Goal: Complete application form: Complete application form

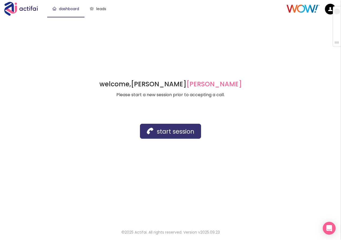
click at [161, 130] on button "start session" at bounding box center [170, 131] width 61 height 15
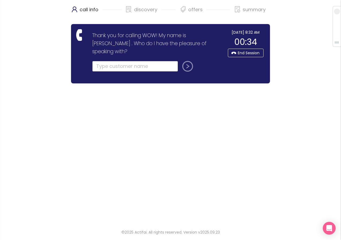
click at [101, 61] on input "text" at bounding box center [135, 66] width 86 height 11
type input "[PERSON_NAME]"
click at [187, 61] on button "submit" at bounding box center [186, 66] width 13 height 11
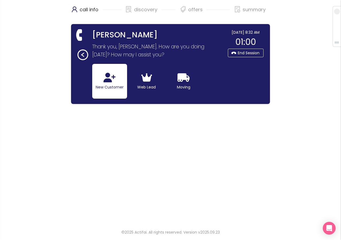
click at [109, 84] on button "New Customer" at bounding box center [109, 81] width 35 height 35
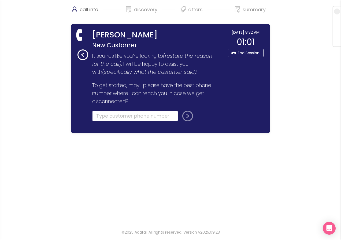
click at [106, 118] on input "tel" at bounding box center [135, 116] width 86 height 11
paste input "[PHONE_NUMBER]"
type input "[PHONE_NUMBER]"
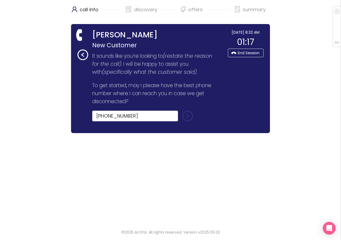
drag, startPoint x: 186, startPoint y: 117, endPoint x: -344, endPoint y: 78, distance: 530.9
click at [0, 78] on html "call info discovery offers summary [PERSON_NAME] New Customer Thank you for cal…" at bounding box center [170, 120] width 341 height 240
click at [185, 118] on button "submit" at bounding box center [186, 116] width 13 height 11
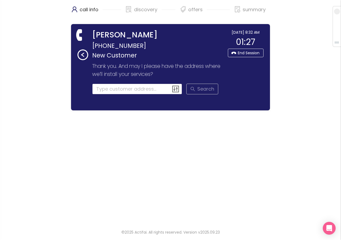
click at [103, 89] on input at bounding box center [137, 89] width 90 height 11
click at [108, 91] on input at bounding box center [137, 89] width 90 height 11
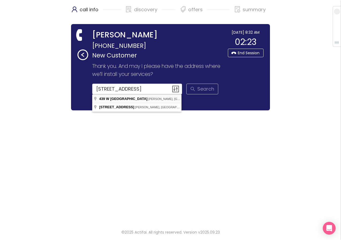
type input "[STREET_ADDRESS][PERSON_NAME]"
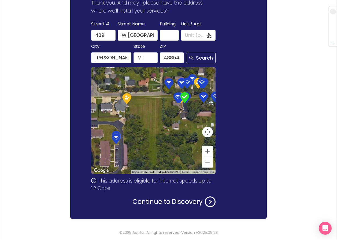
scroll to position [64, 0]
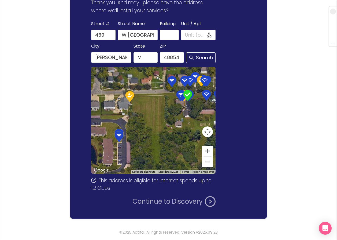
click at [169, 201] on button "Continue to Discovery" at bounding box center [173, 202] width 83 height 11
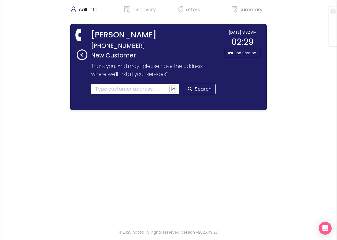
scroll to position [0, 0]
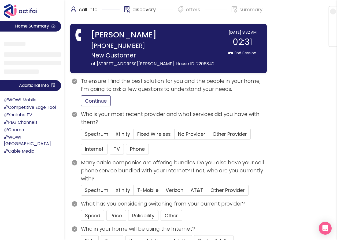
click at [93, 101] on button "Continue" at bounding box center [96, 101] width 30 height 11
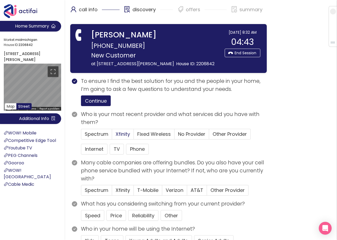
click at [121, 136] on span "Xfinity" at bounding box center [122, 134] width 14 height 7
click at [112, 136] on input "Xfinity" at bounding box center [112, 136] width 0 height 0
click at [93, 147] on button "Internet" at bounding box center [94, 149] width 27 height 11
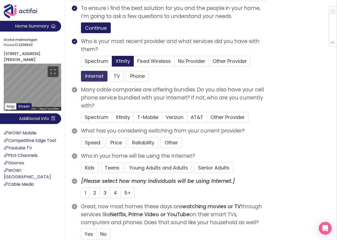
scroll to position [80, 0]
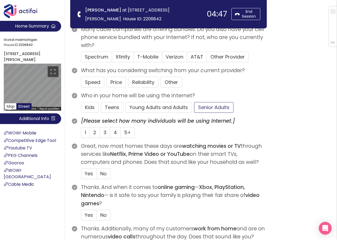
click at [202, 103] on button "Senior Adults" at bounding box center [213, 107] width 39 height 11
click at [92, 130] on label "2" at bounding box center [95, 132] width 10 height 11
click at [90, 134] on input "2" at bounding box center [90, 134] width 0 height 0
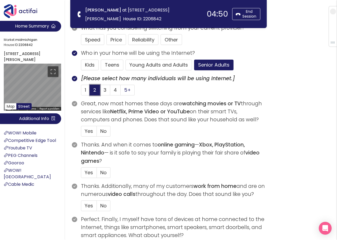
scroll to position [134, 0]
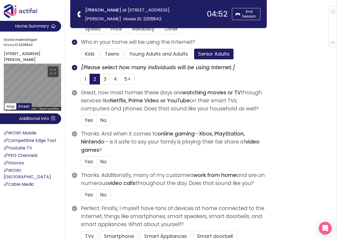
click at [87, 118] on span "Yes" at bounding box center [89, 120] width 8 height 7
click at [81, 122] on input "Yes" at bounding box center [81, 122] width 0 height 0
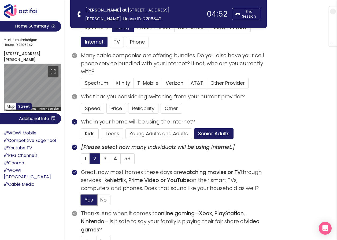
scroll to position [54, 0]
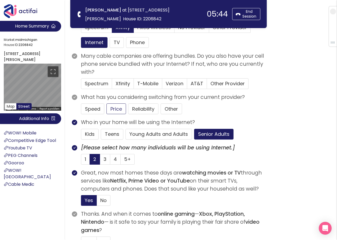
drag, startPoint x: 119, startPoint y: 109, endPoint x: 102, endPoint y: 111, distance: 17.2
click at [119, 110] on button "Price" at bounding box center [116, 109] width 20 height 11
click at [170, 81] on span "Verizon" at bounding box center [174, 83] width 18 height 7
click at [162, 85] on input "Verizon" at bounding box center [162, 85] width 0 height 0
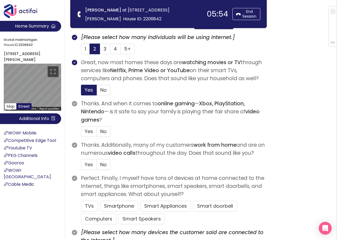
scroll to position [187, 0]
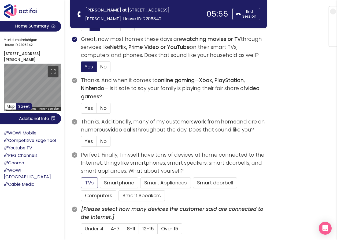
click at [93, 182] on button "TVs" at bounding box center [89, 183] width 17 height 11
click at [98, 108] on label "No" at bounding box center [104, 108] width 14 height 11
click at [97, 110] on input "No" at bounding box center [97, 110] width 0 height 0
click at [105, 141] on span "No" at bounding box center [103, 141] width 6 height 7
click at [97, 143] on input "No" at bounding box center [97, 143] width 0 height 0
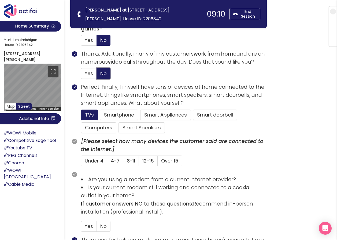
scroll to position [268, 0]
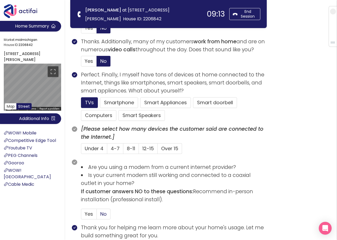
click at [100, 213] on span "No" at bounding box center [103, 214] width 6 height 7
click at [97, 216] on input "No" at bounding box center [97, 216] width 0 height 0
click at [105, 99] on button "Smartphone" at bounding box center [119, 102] width 38 height 11
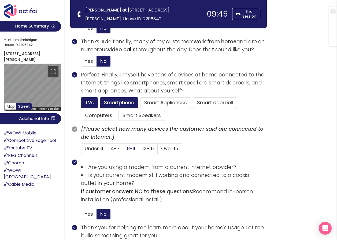
click at [127, 151] on span "8-11" at bounding box center [131, 148] width 8 height 7
click at [123, 150] on input "8-11" at bounding box center [123, 150] width 0 height 0
click at [85, 114] on button "Computers" at bounding box center [98, 115] width 35 height 11
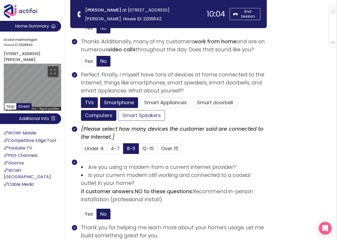
click at [123, 115] on button "Smart Speakers" at bounding box center [141, 115] width 46 height 11
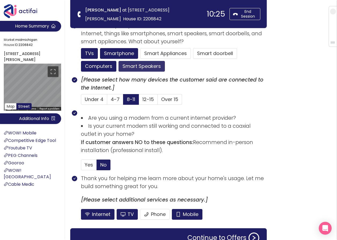
scroll to position [321, 0]
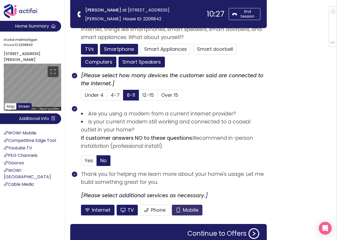
click at [178, 210] on button "Mobile" at bounding box center [187, 210] width 31 height 11
click at [131, 213] on button "TV" at bounding box center [126, 210] width 21 height 11
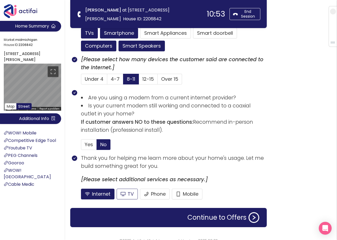
scroll to position [346, 0]
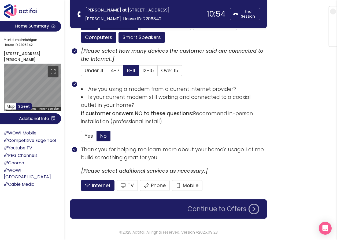
click at [200, 205] on button "Continue to Offers" at bounding box center [223, 209] width 78 height 11
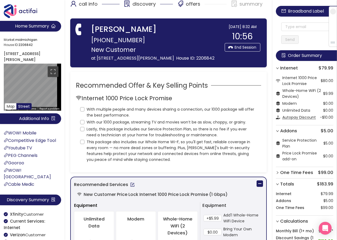
scroll to position [0, 0]
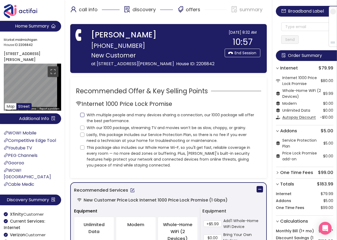
click at [81, 114] on input "With multiple people and many devices sharing a connection, our 1000 package wi…" at bounding box center [82, 115] width 4 height 4
checkbox input "true"
click at [81, 128] on input "With our 1000 package, streaming TV and movies won’t be as slow, choppy, or gra…" at bounding box center [82, 128] width 4 height 4
checkbox input "true"
click at [81, 137] on input "Lastly, this package includes our Service Protection Plan, so there is no fee i…" at bounding box center [82, 135] width 4 height 4
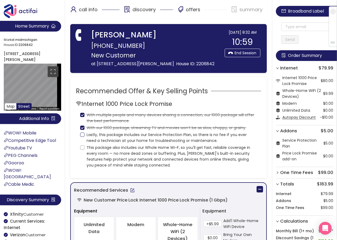
checkbox input "true"
click at [81, 149] on input "This package also includes our Whole Home Wi-F, so you'll get fast, reliable co…" at bounding box center [82, 148] width 4 height 4
checkbox input "true"
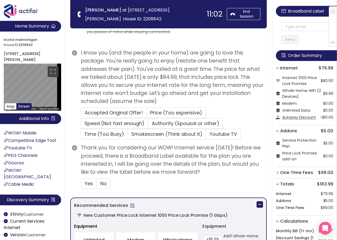
scroll to position [107, 0]
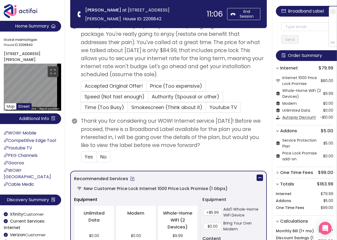
click at [130, 179] on button "button" at bounding box center [132, 179] width 9 height 9
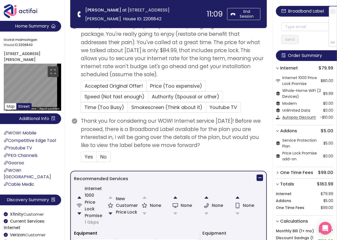
click at [111, 213] on button "button" at bounding box center [110, 214] width 11 height 11
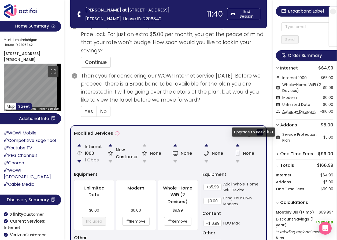
scroll to position [268, 0]
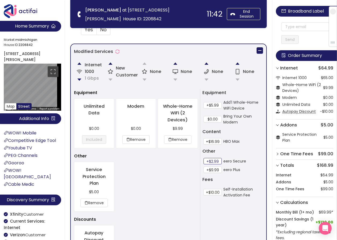
click at [213, 163] on button "+$2.99" at bounding box center [212, 161] width 18 height 6
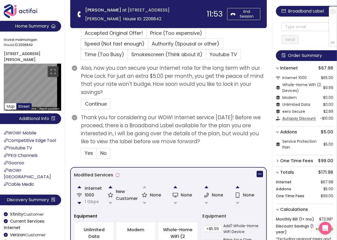
scroll to position [161, 0]
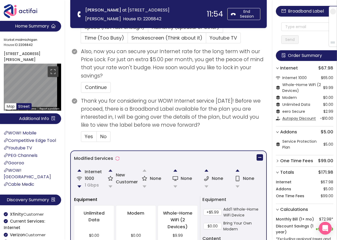
click at [111, 170] on button "button" at bounding box center [110, 170] width 11 height 11
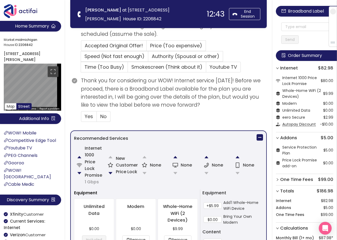
scroll to position [154, 0]
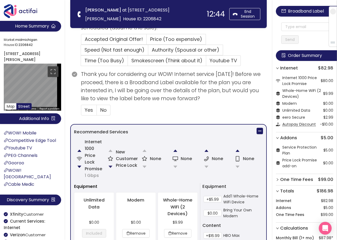
click at [108, 168] on button "button" at bounding box center [110, 167] width 11 height 11
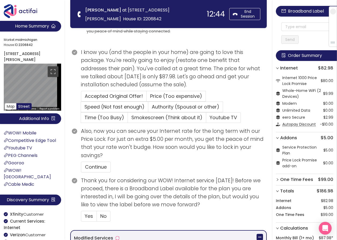
scroll to position [80, 0]
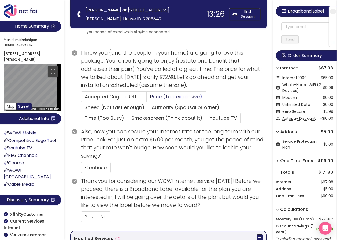
click at [152, 97] on span "Price (Too expensive)" at bounding box center [176, 96] width 52 height 7
click at [146, 99] on input "Price (Too expensive)" at bounding box center [146, 99] width 0 height 0
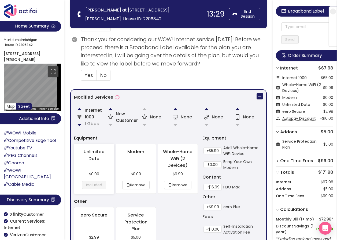
scroll to position [295, 0]
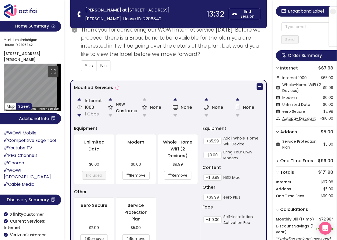
click at [110, 99] on button "button" at bounding box center [110, 99] width 11 height 11
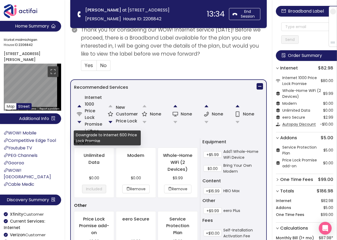
click at [78, 123] on button "button" at bounding box center [79, 122] width 11 height 11
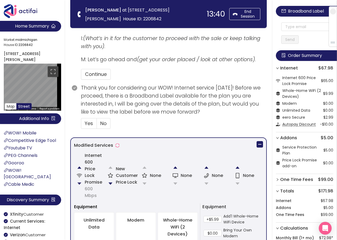
scroll to position [210, 0]
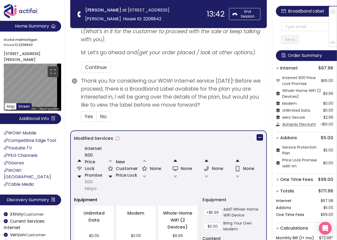
drag, startPoint x: 110, startPoint y: 175, endPoint x: 114, endPoint y: 174, distance: 4.2
click at [110, 175] on button "button" at bounding box center [110, 177] width 11 height 11
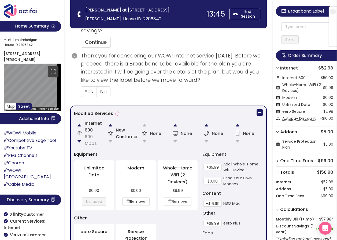
scroll to position [274, 0]
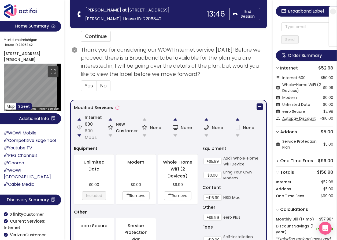
click at [109, 121] on button "button" at bounding box center [110, 119] width 11 height 11
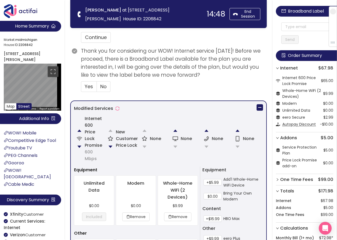
scroll to position [268, 0]
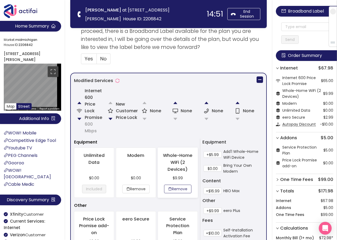
click at [173, 189] on button "Remove" at bounding box center [177, 189] width 27 height 9
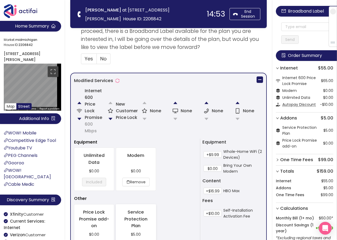
click at [137, 234] on p "$5.00" at bounding box center [135, 235] width 31 height 6
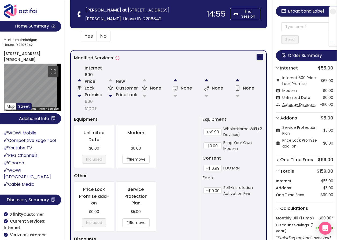
scroll to position [322, 0]
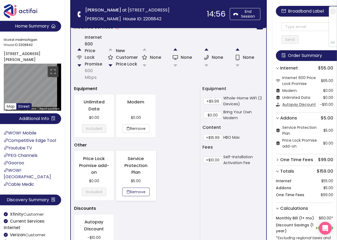
click at [140, 193] on button "Remove" at bounding box center [135, 192] width 27 height 9
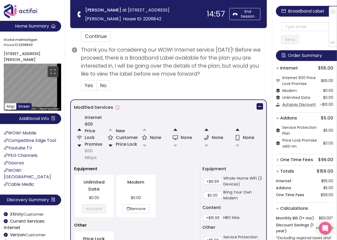
scroll to position [215, 0]
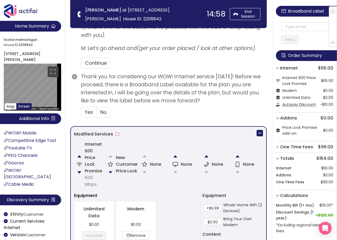
click at [111, 172] on button "button" at bounding box center [110, 172] width 11 height 11
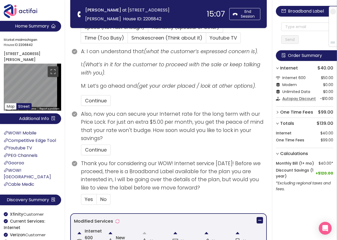
scroll to position [172, 0]
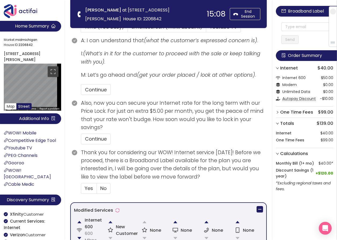
click at [111, 222] on button "button" at bounding box center [110, 222] width 11 height 11
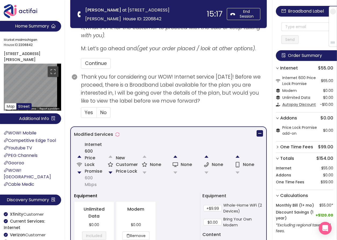
scroll to position [215, 0]
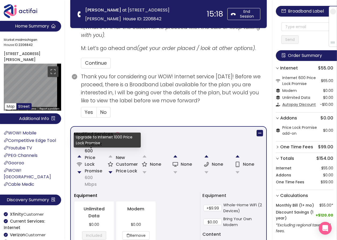
click at [79, 158] on button "button" at bounding box center [79, 156] width 11 height 11
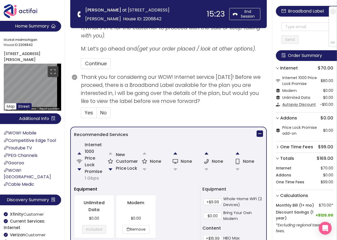
scroll to position [214, 0]
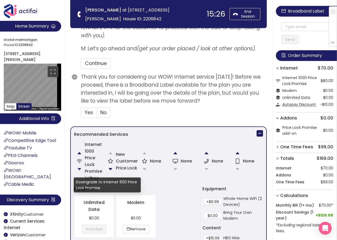
click at [79, 170] on button "button" at bounding box center [79, 169] width 11 height 11
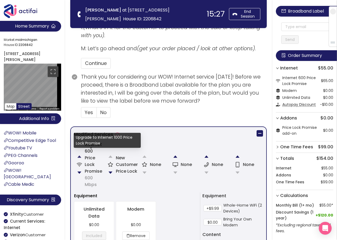
click at [79, 157] on button "button" at bounding box center [79, 157] width 11 height 11
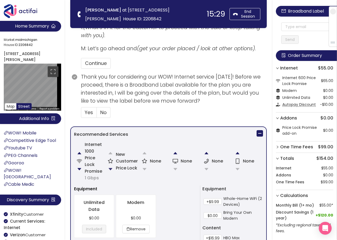
click at [110, 170] on button "button" at bounding box center [110, 169] width 11 height 11
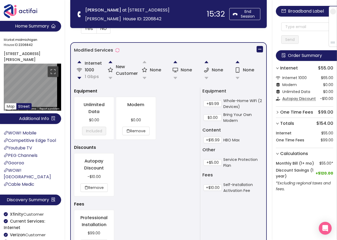
scroll to position [279, 0]
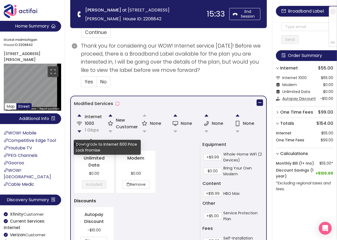
click at [79, 128] on button "button" at bounding box center [79, 131] width 11 height 11
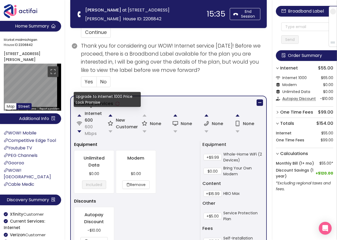
click at [79, 117] on button "button" at bounding box center [79, 115] width 11 height 11
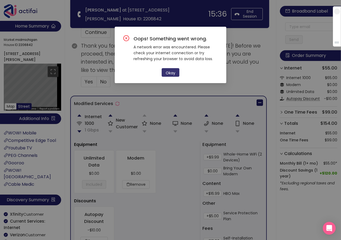
click at [171, 73] on button "Okay" at bounding box center [170, 72] width 18 height 9
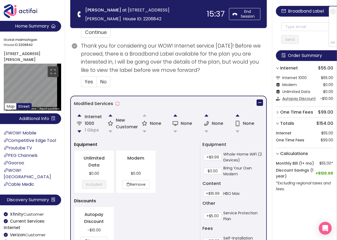
click at [111, 117] on button "button" at bounding box center [110, 115] width 11 height 11
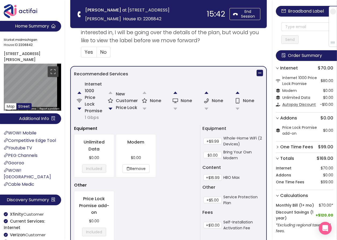
scroll to position [299, 0]
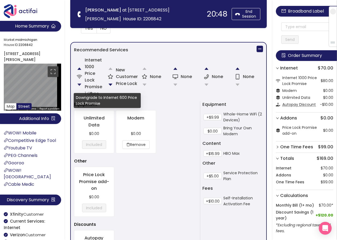
click at [80, 85] on button "button" at bounding box center [79, 85] width 11 height 11
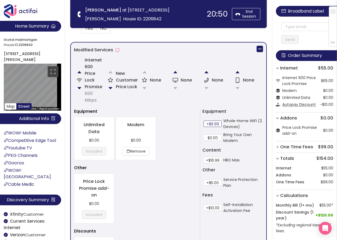
click at [214, 126] on button "+$9.99" at bounding box center [212, 124] width 18 height 6
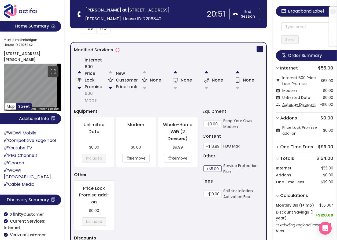
click at [214, 169] on button "+$5.00" at bounding box center [212, 169] width 18 height 6
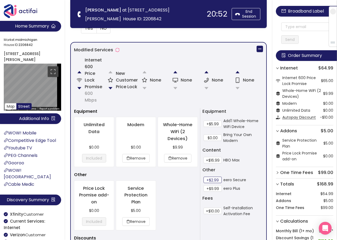
click at [211, 181] on button "+$2.99" at bounding box center [212, 180] width 18 height 6
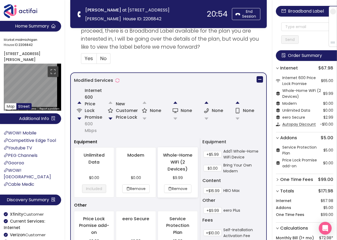
scroll to position [272, 0]
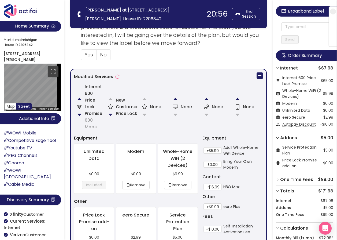
click at [110, 114] on button "button" at bounding box center [110, 115] width 11 height 11
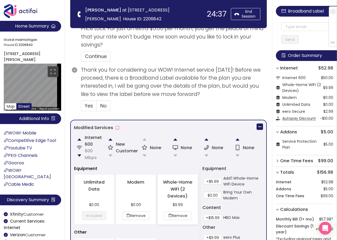
scroll to position [268, 0]
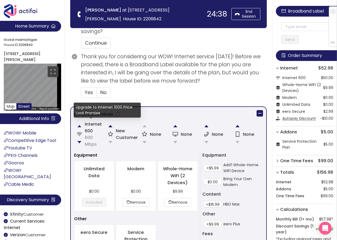
click at [79, 126] on button "button" at bounding box center [79, 126] width 11 height 11
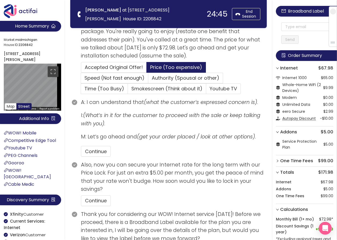
scroll to position [107, 0]
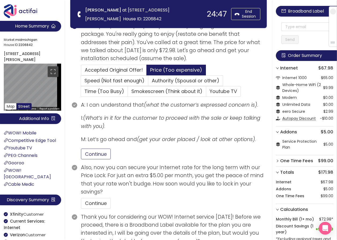
click at [89, 154] on button "Continue" at bounding box center [96, 154] width 30 height 11
click at [99, 201] on button "Continue" at bounding box center [96, 203] width 30 height 11
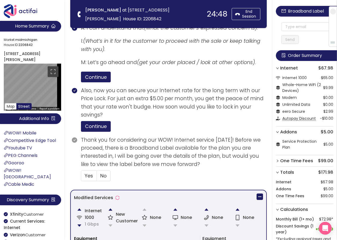
scroll to position [187, 0]
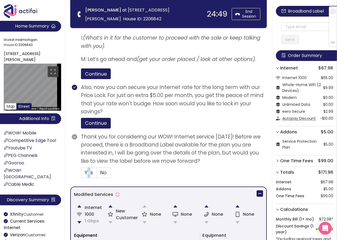
click at [86, 172] on span "Yes" at bounding box center [89, 173] width 8 height 7
drag, startPoint x: 86, startPoint y: 172, endPoint x: 92, endPoint y: 175, distance: 6.7
click at [92, 175] on span "Yes" at bounding box center [89, 173] width 8 height 7
click at [81, 175] on input "Yes" at bounding box center [81, 175] width 0 height 0
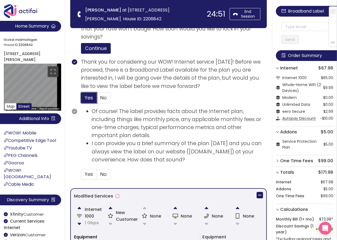
scroll to position [268, 0]
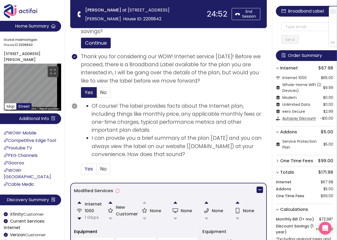
click at [89, 169] on span "Yes" at bounding box center [89, 169] width 8 height 7
click at [81, 171] on input "Yes" at bounding box center [81, 171] width 0 height 0
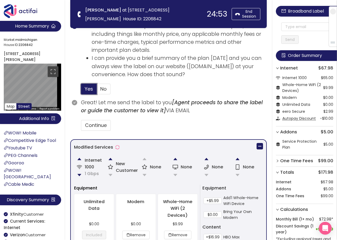
scroll to position [348, 0]
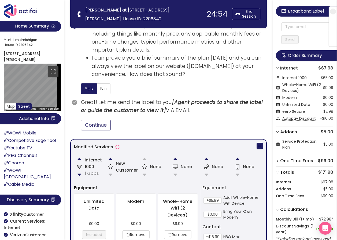
click at [100, 126] on button "Continue" at bounding box center [96, 125] width 30 height 11
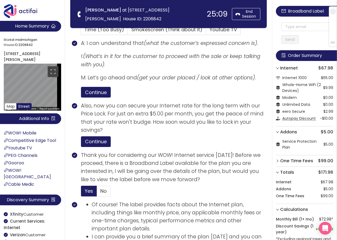
scroll to position [161, 0]
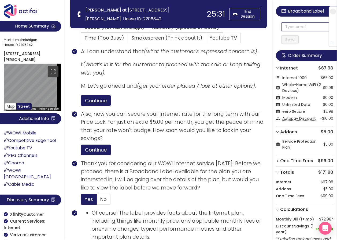
click at [292, 26] on input "text" at bounding box center [307, 26] width 52 height 9
paste input "[EMAIL_ADDRESS][DOMAIN_NAME]"
type input "[EMAIL_ADDRESS][DOMAIN_NAME]"
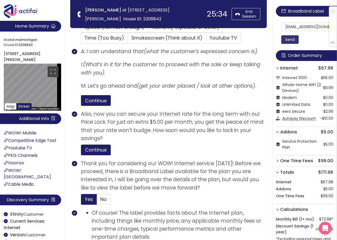
click at [293, 40] on button "Send" at bounding box center [289, 39] width 17 height 9
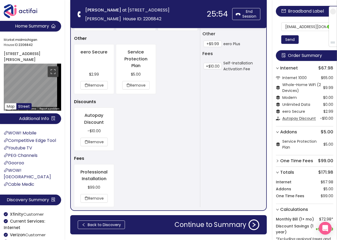
scroll to position [577, 0]
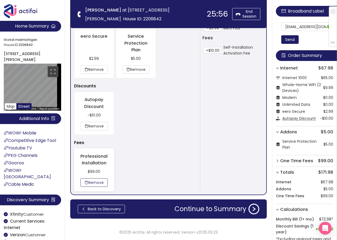
click at [98, 182] on button "Remove" at bounding box center [93, 183] width 27 height 9
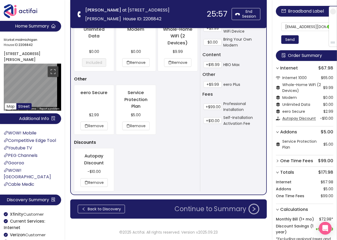
click at [218, 206] on button "Continue to Summary" at bounding box center [216, 209] width 91 height 11
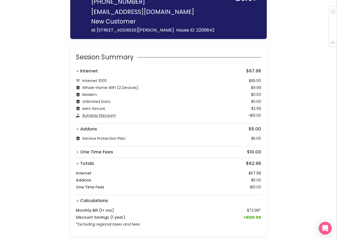
scroll to position [49, 0]
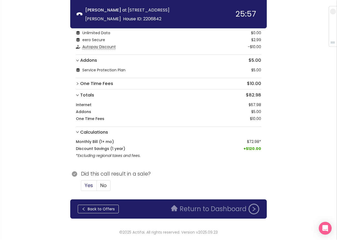
click at [88, 185] on span "Yes" at bounding box center [89, 185] width 8 height 7
click at [81, 187] on input "Yes" at bounding box center [81, 187] width 0 height 0
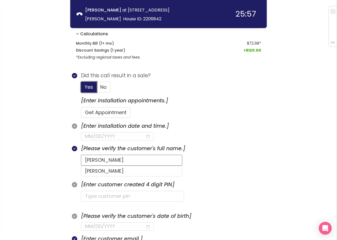
scroll to position [156, 0]
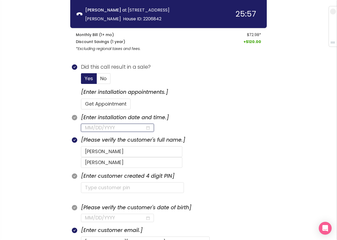
click at [111, 127] on input at bounding box center [115, 127] width 60 height 7
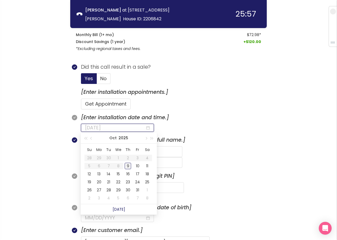
click at [129, 166] on div "9" at bounding box center [128, 166] width 6 height 6
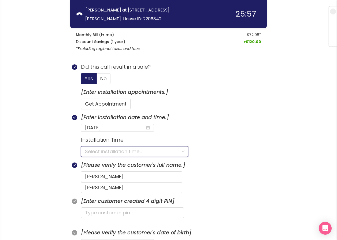
click at [127, 153] on input "search" at bounding box center [132, 152] width 95 height 10
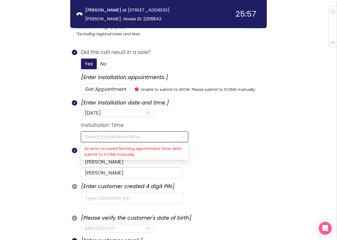
scroll to position [183, 0]
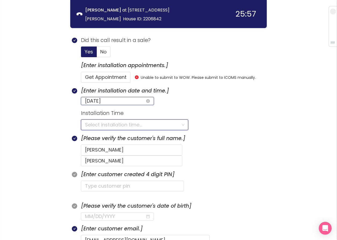
click at [117, 103] on input "[DATE]" at bounding box center [115, 100] width 60 height 7
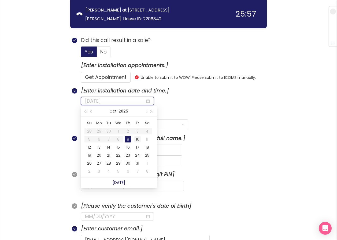
type input "[DATE]"
click at [134, 139] on td "10" at bounding box center [138, 140] width 10 height 8
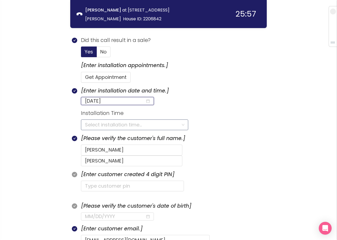
click at [109, 125] on input "search" at bounding box center [132, 125] width 95 height 10
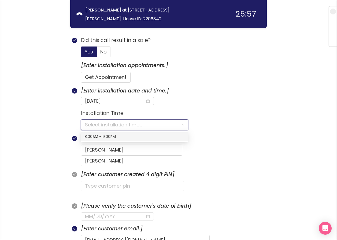
click at [105, 138] on div "8:00AM - 9:00PM" at bounding box center [134, 137] width 100 height 6
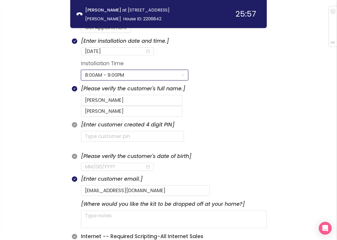
scroll to position [237, 0]
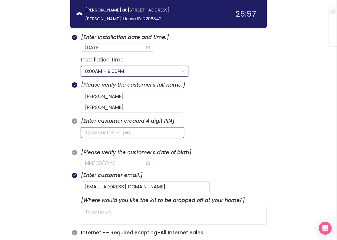
click at [115, 127] on input "text" at bounding box center [132, 132] width 103 height 11
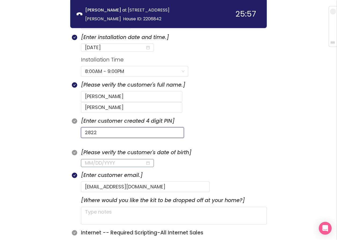
type input "2822"
click at [89, 160] on input at bounding box center [115, 163] width 60 height 7
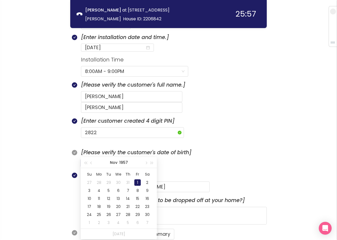
click at [136, 181] on div "1" at bounding box center [137, 183] width 6 height 6
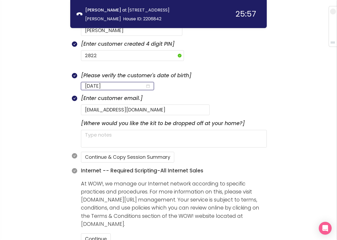
scroll to position [317, 0]
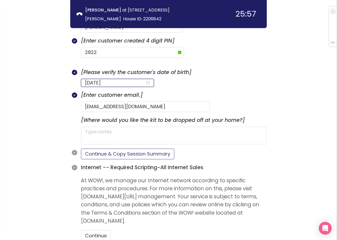
type input "[DATE]"
click at [107, 149] on button "Continue & Copy Session Summary" at bounding box center [127, 154] width 93 height 11
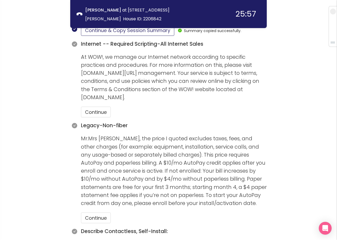
scroll to position [451, 0]
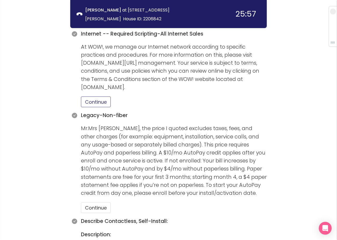
click at [99, 97] on button "Continue" at bounding box center [96, 102] width 30 height 11
click at [103, 203] on button "Continue" at bounding box center [96, 208] width 30 height 11
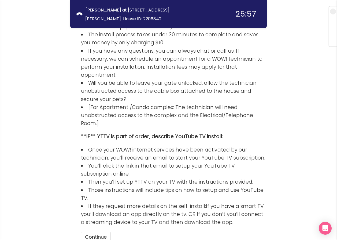
scroll to position [778, 0]
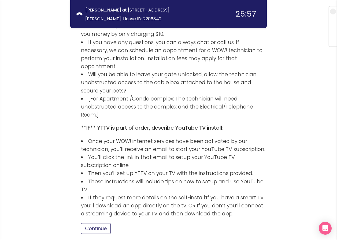
click at [103, 224] on button "Continue" at bounding box center [96, 229] width 30 height 11
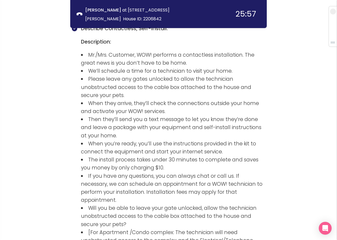
scroll to position [814, 0]
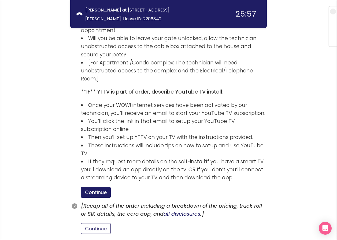
click at [98, 224] on button "Continue" at bounding box center [96, 229] width 30 height 11
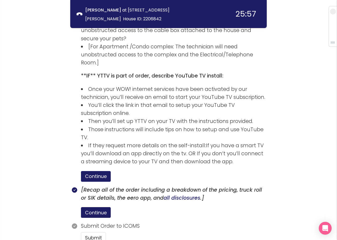
scroll to position [839, 0]
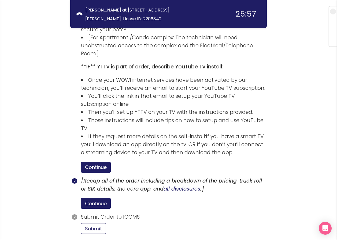
click at [95, 224] on button "Submit" at bounding box center [93, 229] width 25 height 11
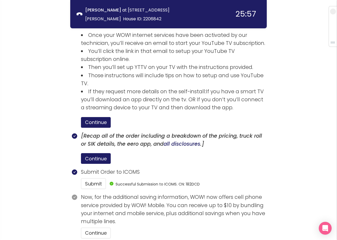
scroll to position [889, 0]
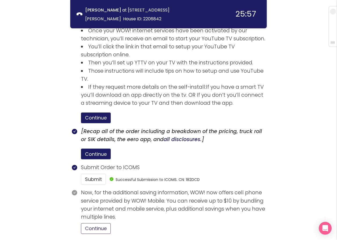
drag, startPoint x: 98, startPoint y: 186, endPoint x: 103, endPoint y: 184, distance: 5.8
click at [98, 224] on button "Continue" at bounding box center [96, 229] width 30 height 11
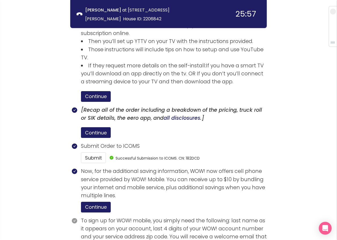
scroll to position [938, 0]
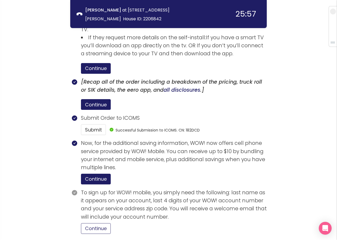
click at [98, 224] on button "Continue" at bounding box center [96, 229] width 30 height 11
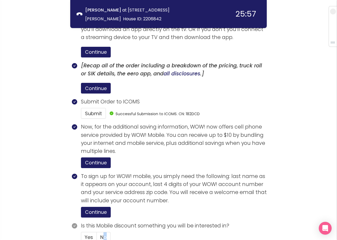
scroll to position [964, 0]
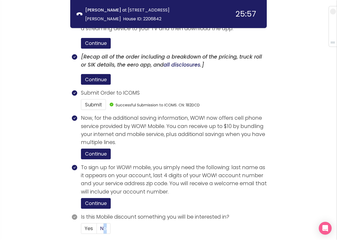
click at [103, 225] on span "No" at bounding box center [103, 228] width 6 height 7
click at [97, 231] on input "No" at bounding box center [97, 231] width 0 height 0
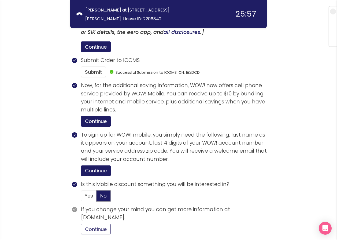
scroll to position [997, 0]
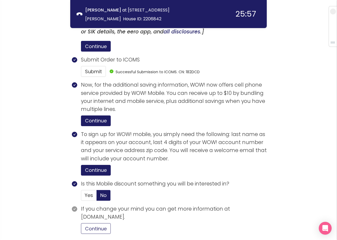
click at [96, 224] on button "Continue" at bounding box center [96, 229] width 30 height 11
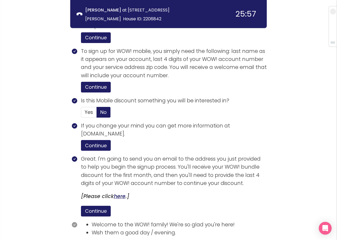
scroll to position [1099, 0]
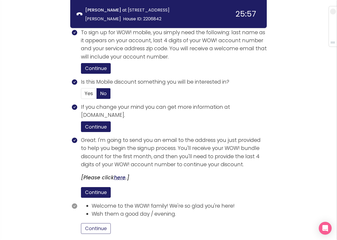
click at [102, 224] on button "Continue" at bounding box center [96, 229] width 30 height 11
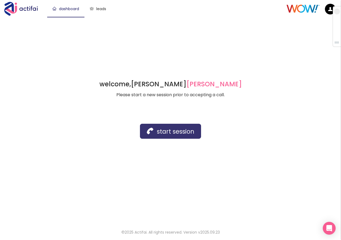
click at [165, 136] on button "start session" at bounding box center [170, 131] width 61 height 15
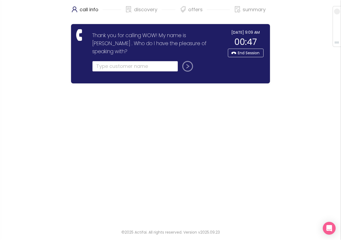
click at [105, 61] on input "text" at bounding box center [135, 66] width 86 height 11
type input "[PERSON_NAME]"
click at [187, 61] on button "submit" at bounding box center [186, 66] width 13 height 11
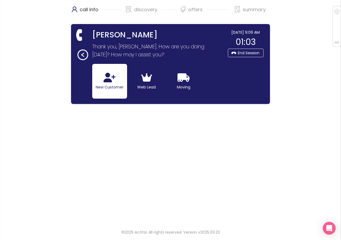
click at [102, 84] on button "New Customer" at bounding box center [109, 81] width 35 height 35
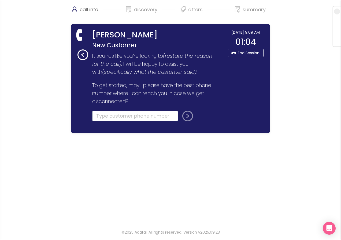
click at [100, 114] on input "tel" at bounding box center [135, 116] width 86 height 11
type input "[PHONE_NUMBER]"
click at [186, 118] on button "submit" at bounding box center [186, 116] width 13 height 11
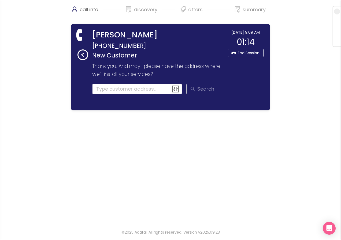
click at [102, 92] on input at bounding box center [137, 89] width 90 height 11
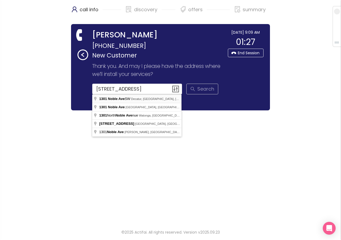
type input "[STREET_ADDRESS]"
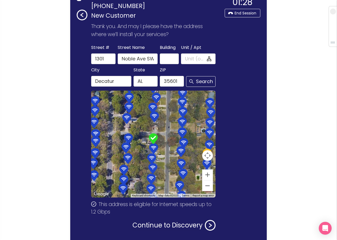
scroll to position [64, 0]
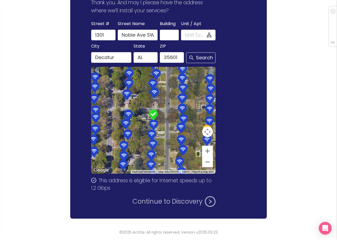
click at [159, 200] on button "Continue to Discovery" at bounding box center [173, 202] width 83 height 11
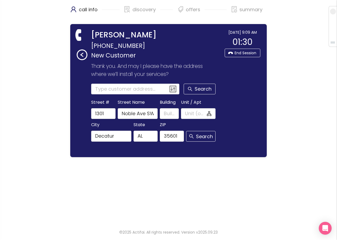
scroll to position [0, 0]
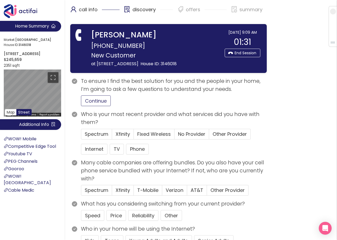
click at [105, 99] on button "Continue" at bounding box center [96, 101] width 30 height 11
click at [220, 133] on span "Other Provider" at bounding box center [229, 134] width 34 height 7
click at [209, 136] on input "Other Provider" at bounding box center [209, 136] width 0 height 0
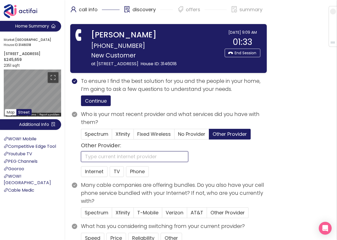
click at [140, 157] on input "text" at bounding box center [134, 157] width 107 height 11
type input "OTHER"
drag, startPoint x: 49, startPoint y: 146, endPoint x: 42, endPoint y: 146, distance: 7.2
type input "WOW"
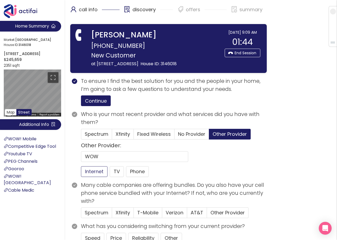
click at [92, 170] on button "Internet" at bounding box center [94, 172] width 27 height 11
click at [192, 51] on p "New Customer" at bounding box center [156, 55] width 131 height 9
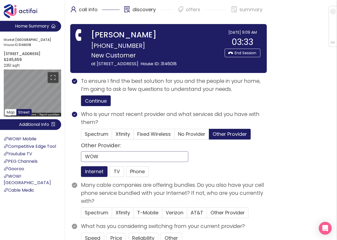
scroll to position [27, 0]
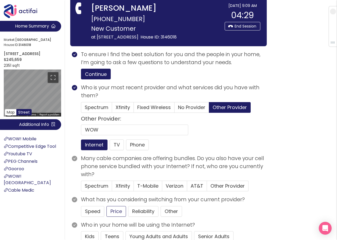
click at [111, 211] on button "Price" at bounding box center [116, 211] width 20 height 11
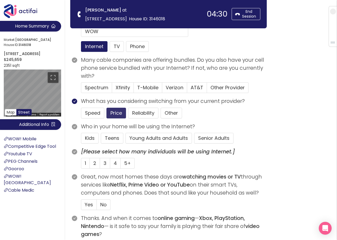
scroll to position [80, 0]
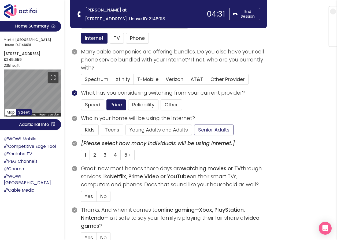
click at [206, 128] on button "Senior Adults" at bounding box center [213, 130] width 39 height 11
click at [84, 154] on label "1" at bounding box center [85, 155] width 9 height 11
click at [81, 157] on input "1" at bounding box center [81, 157] width 0 height 0
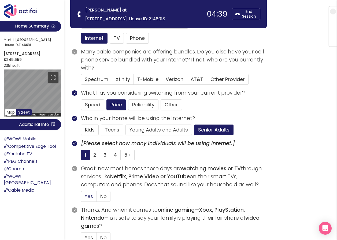
click at [89, 197] on span "Yes" at bounding box center [89, 196] width 8 height 7
click at [81, 198] on input "Yes" at bounding box center [81, 198] width 0 height 0
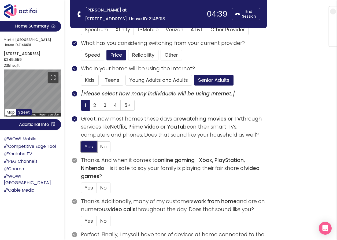
scroll to position [134, 0]
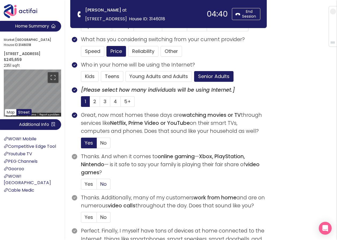
click at [102, 185] on span "No" at bounding box center [103, 184] width 6 height 7
click at [97, 186] on input "No" at bounding box center [97, 186] width 0 height 0
click at [106, 220] on span "No" at bounding box center [103, 217] width 6 height 7
click at [97, 219] on input "No" at bounding box center [97, 219] width 0 height 0
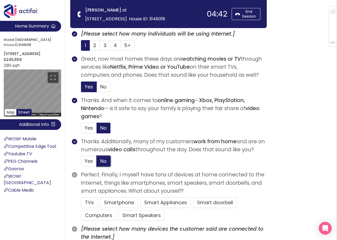
scroll to position [214, 0]
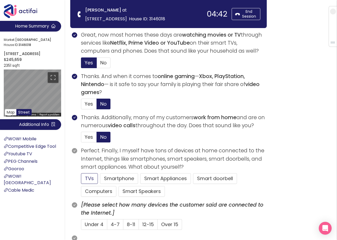
click at [90, 178] on button "TVs" at bounding box center [89, 179] width 17 height 11
click at [97, 193] on button "Computers" at bounding box center [98, 191] width 35 height 11
click at [97, 226] on span "Under 4" at bounding box center [94, 224] width 19 height 7
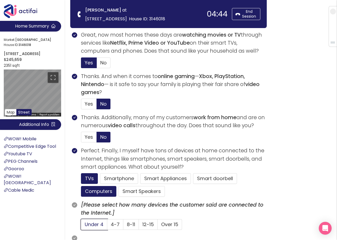
click at [81, 227] on input "Under 4" at bounding box center [81, 227] width 0 height 0
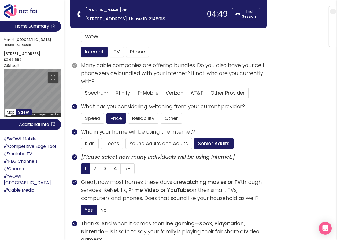
scroll to position [27, 0]
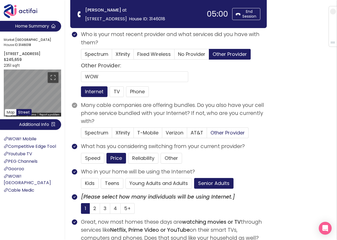
drag, startPoint x: 225, startPoint y: 134, endPoint x: 217, endPoint y: 137, distance: 8.6
click at [225, 134] on span "Other Provider" at bounding box center [227, 133] width 34 height 7
click at [207, 135] on input "Other Provider" at bounding box center [207, 135] width 0 height 0
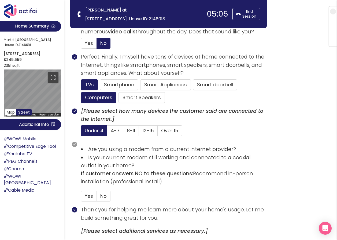
scroll to position [321, 0]
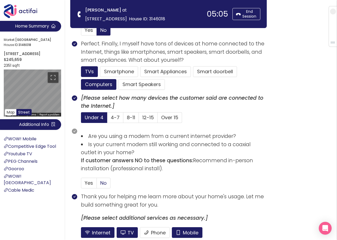
click at [105, 182] on span "No" at bounding box center [103, 183] width 6 height 7
click at [104, 184] on span "No" at bounding box center [103, 183] width 6 height 7
click at [97, 185] on input "No" at bounding box center [97, 185] width 0 height 0
drag, startPoint x: 195, startPoint y: 233, endPoint x: 186, endPoint y: 230, distance: 9.8
click at [195, 233] on button "Mobile" at bounding box center [187, 233] width 31 height 11
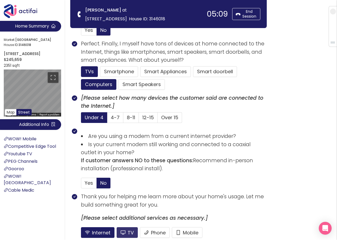
click at [123, 232] on button "TV" at bounding box center [126, 233] width 21 height 11
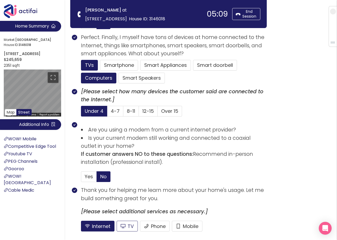
scroll to position [368, 0]
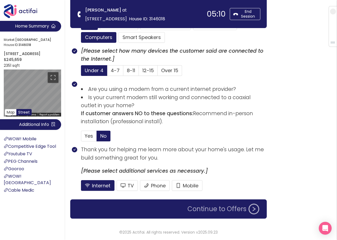
click at [209, 209] on button "Continue to Offers" at bounding box center [223, 209] width 78 height 11
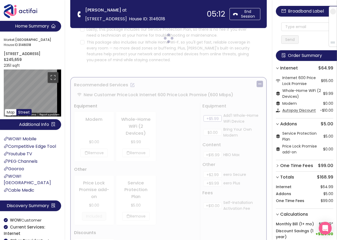
scroll to position [0, 0]
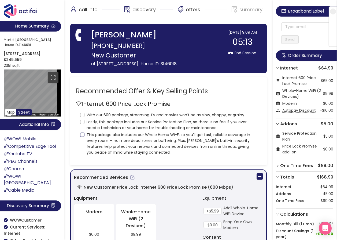
click at [83, 134] on input "This package also includes our Whole Home Wi-F, so you'll get fast, reliable co…" at bounding box center [82, 135] width 4 height 4
checkbox input "true"
click at [84, 121] on input "Lastly, this package includes our Service Protection Plan, so there is no fee i…" at bounding box center [82, 122] width 4 height 4
checkbox input "true"
click at [80, 112] on label "With our 600 package, streaming TV and movies won’t be as slow, choppy, or grai…" at bounding box center [163, 114] width 167 height 7
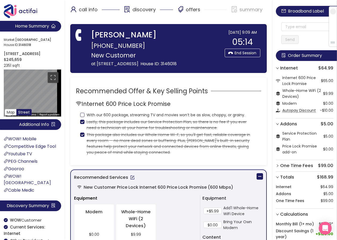
click at [80, 113] on input "With our 600 package, streaming TV and movies won’t be as slow, choppy, or grai…" at bounding box center [82, 115] width 4 height 4
checkbox input "true"
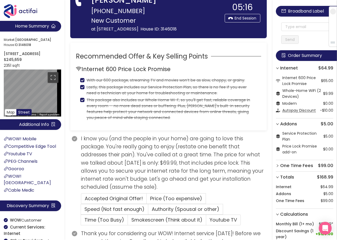
scroll to position [54, 0]
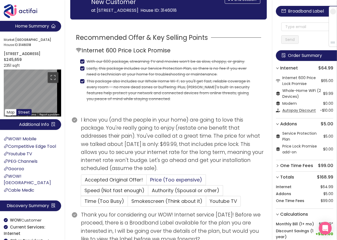
drag, startPoint x: 165, startPoint y: 178, endPoint x: 173, endPoint y: 180, distance: 8.6
click at [164, 178] on span "Price (Too expensive)" at bounding box center [176, 180] width 52 height 7
click at [146, 182] on input "Price (Too expensive)" at bounding box center [146, 182] width 0 height 0
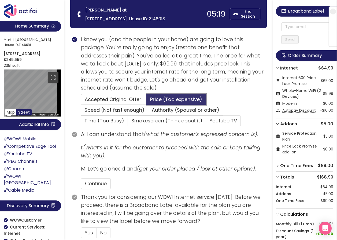
scroll to position [80, 0]
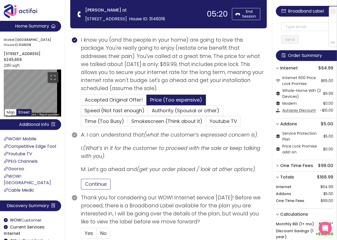
click at [101, 182] on button "Continue" at bounding box center [96, 184] width 30 height 11
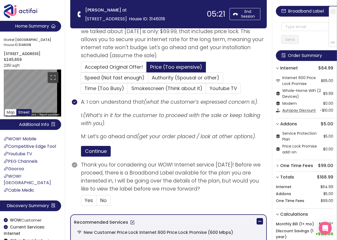
scroll to position [161, 0]
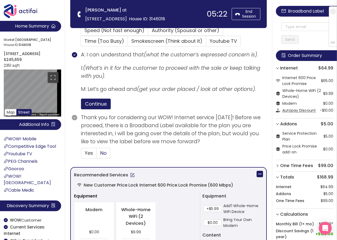
click at [100, 150] on span "No" at bounding box center [103, 153] width 6 height 7
click at [97, 155] on input "No" at bounding box center [97, 155] width 0 height 0
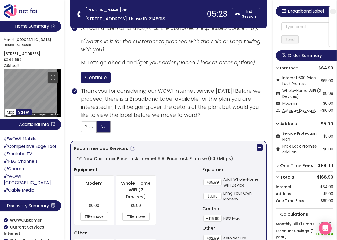
scroll to position [187, 0]
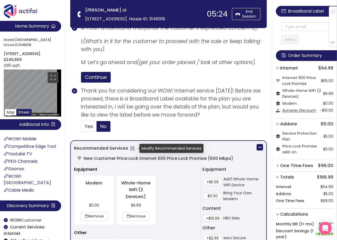
drag, startPoint x: 130, startPoint y: 146, endPoint x: 130, endPoint y: 149, distance: 3.5
click at [130, 146] on button "button" at bounding box center [132, 148] width 9 height 9
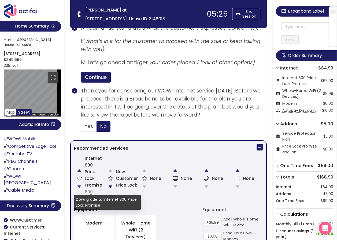
click at [78, 184] on button "button" at bounding box center [79, 187] width 11 height 11
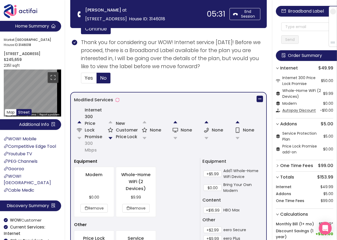
scroll to position [241, 0]
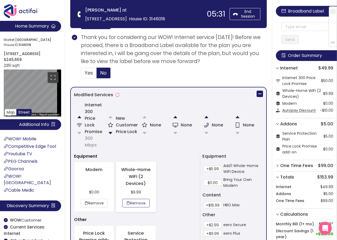
click at [140, 204] on button "Remove" at bounding box center [135, 203] width 27 height 9
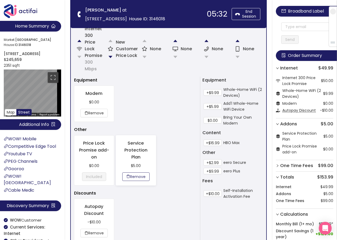
scroll to position [321, 0]
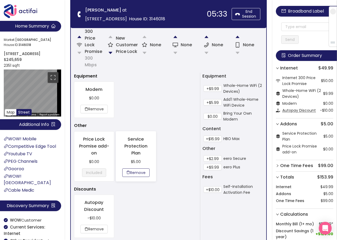
click at [132, 170] on button "Remove" at bounding box center [135, 173] width 27 height 9
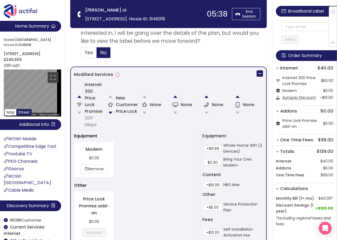
scroll to position [291, 0]
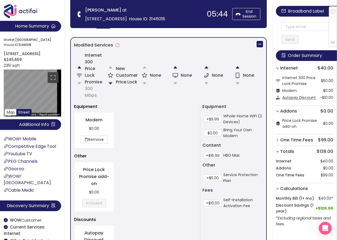
click at [108, 84] on button "button" at bounding box center [110, 83] width 11 height 11
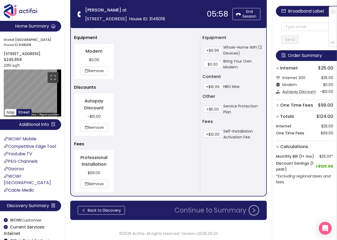
scroll to position [374, 0]
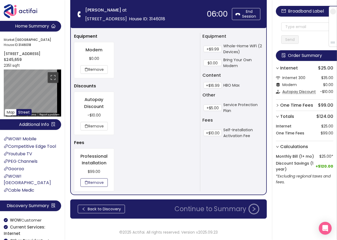
click at [102, 179] on button "Remove" at bounding box center [93, 183] width 27 height 9
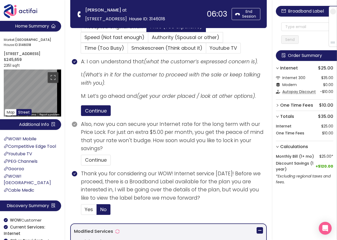
scroll to position [124, 0]
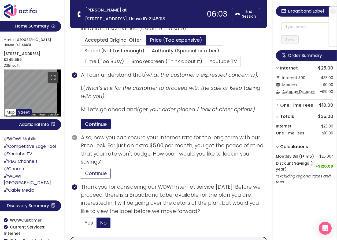
click at [94, 174] on button "Continue" at bounding box center [96, 173] width 30 height 11
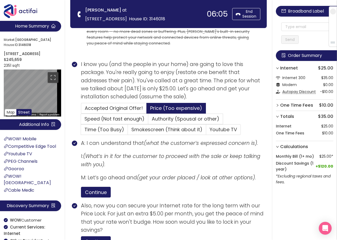
scroll to position [44, 0]
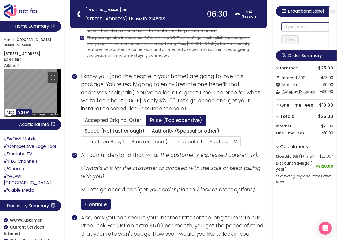
click at [286, 26] on input "text" at bounding box center [307, 26] width 52 height 9
paste input "[EMAIL_ADDRESS][DOMAIN_NAME]"
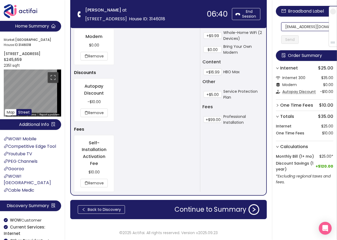
scroll to position [388, 0]
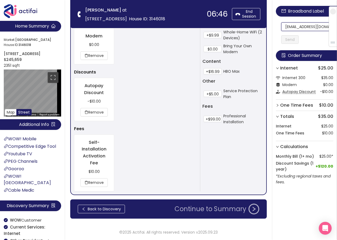
type input "[EMAIL_ADDRESS][DOMAIN_NAME]"
click at [214, 204] on button "Continue to Summary" at bounding box center [216, 209] width 91 height 11
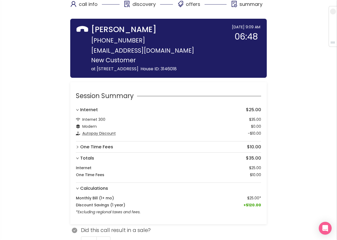
scroll to position [62, 0]
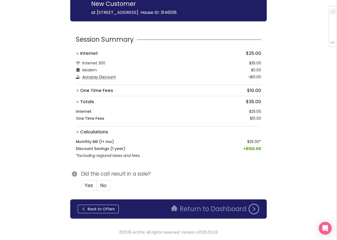
click at [92, 183] on span "Yes" at bounding box center [89, 185] width 8 height 7
click at [81, 187] on input "Yes" at bounding box center [81, 187] width 0 height 0
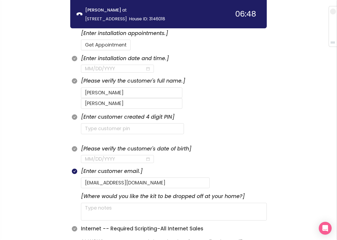
scroll to position [169, 0]
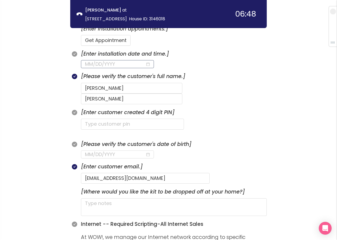
click at [100, 66] on input at bounding box center [115, 64] width 60 height 7
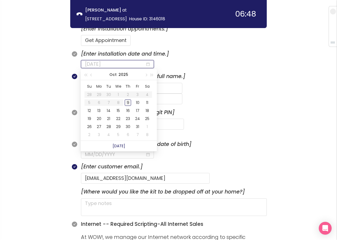
type input "[DATE]"
click at [127, 103] on div "9" at bounding box center [128, 103] width 6 height 6
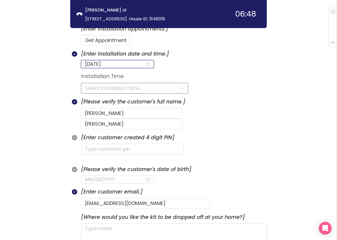
click at [95, 88] on input "search" at bounding box center [132, 88] width 95 height 10
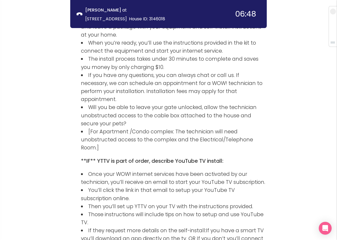
scroll to position [712, 0]
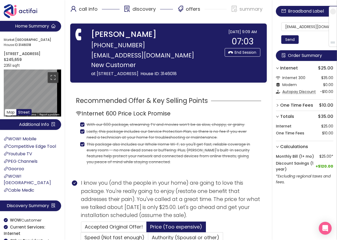
scroll to position [0, 0]
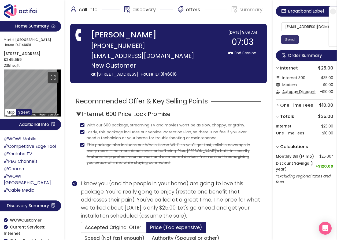
click at [290, 40] on button "Send" at bounding box center [289, 39] width 17 height 9
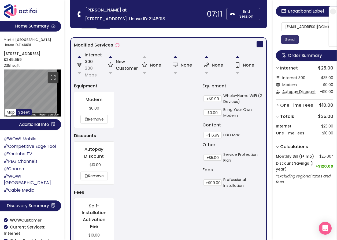
scroll to position [388, 0]
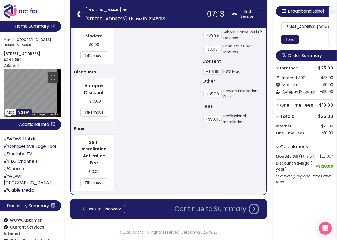
click at [214, 211] on button "Continue to Summary" at bounding box center [216, 209] width 91 height 11
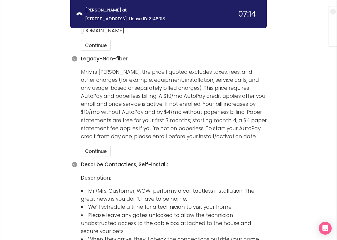
scroll to position [417, 0]
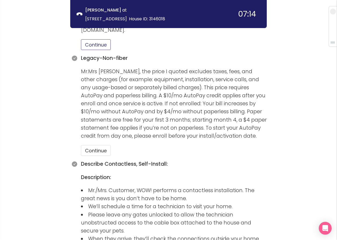
click at [101, 39] on button "Continue" at bounding box center [96, 44] width 30 height 11
click at [37, 55] on div "call info discovery offers summary [PERSON_NAME] at [STREET_ADDRESS] House ID: …" at bounding box center [168, 59] width 337 height 953
click at [88, 145] on button "Continue" at bounding box center [96, 150] width 30 height 11
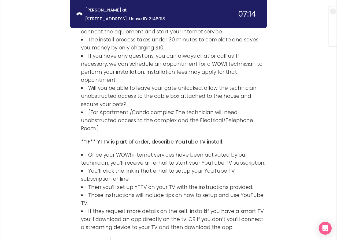
scroll to position [687, 0]
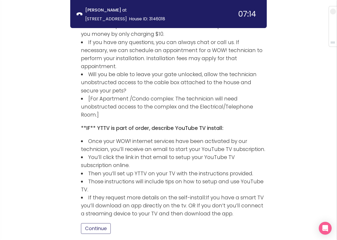
click at [99, 224] on button "Continue" at bounding box center [96, 229] width 30 height 11
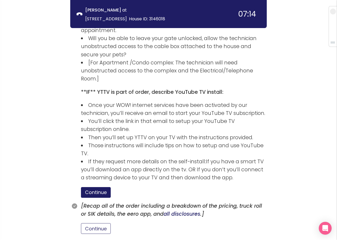
click at [91, 224] on button "Continue" at bounding box center [96, 229] width 30 height 11
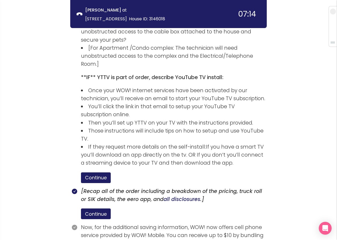
scroll to position [772, 0]
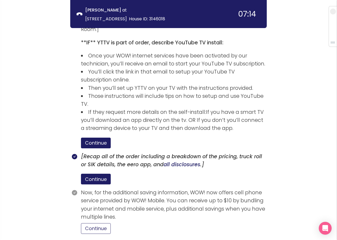
click at [91, 224] on button "Continue" at bounding box center [96, 229] width 30 height 11
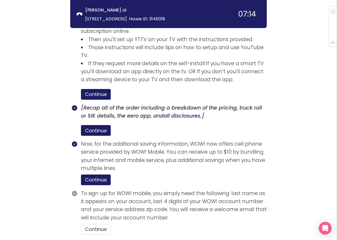
scroll to position [822, 0]
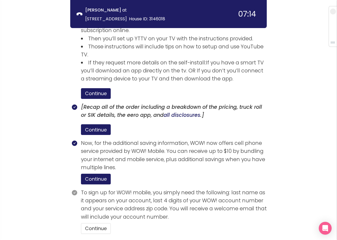
click at [88, 189] on section "To sign up for WOW! mobile, you simply need the following: last name as it appe…" at bounding box center [174, 214] width 186 height 50
drag, startPoint x: 96, startPoint y: 185, endPoint x: 128, endPoint y: 191, distance: 33.2
click at [96, 224] on button "Continue" at bounding box center [96, 229] width 30 height 11
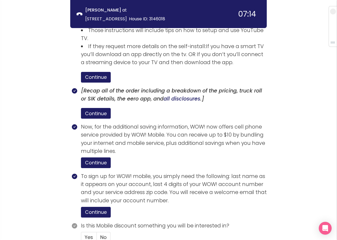
scroll to position [847, 0]
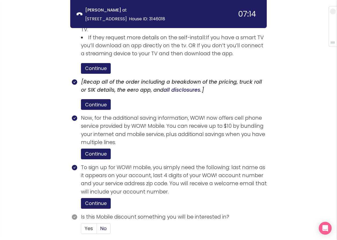
click at [106, 225] on span "No" at bounding box center [103, 228] width 6 height 7
click at [97, 231] on input "No" at bounding box center [97, 231] width 0 height 0
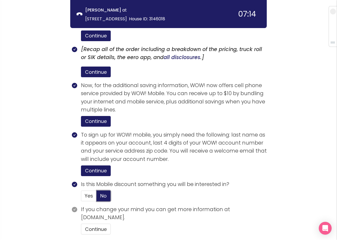
scroll to position [880, 0]
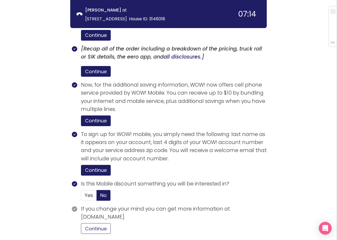
click at [90, 224] on button "Continue" at bounding box center [96, 229] width 30 height 11
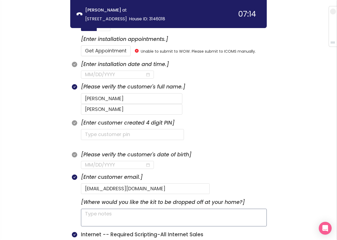
scroll to position [157, 0]
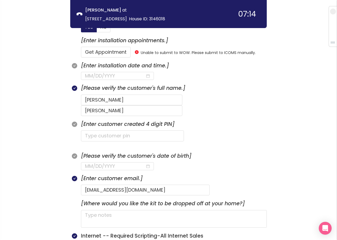
click at [112, 72] on section "[Enter installation date and time.]" at bounding box center [174, 73] width 186 height 22
click at [111, 76] on input at bounding box center [115, 75] width 60 height 7
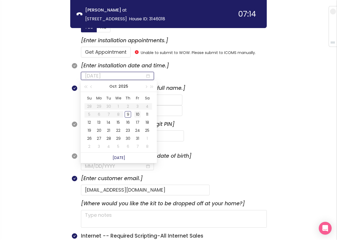
type input "[DATE]"
click at [137, 114] on div "10" at bounding box center [137, 114] width 6 height 6
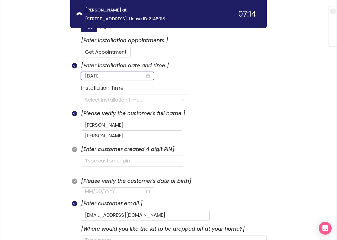
click at [98, 100] on input "search" at bounding box center [132, 100] width 95 height 10
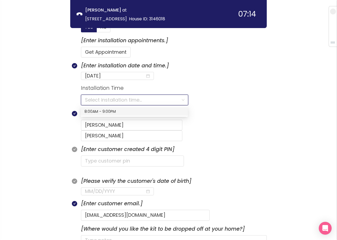
click at [96, 111] on div "8:00AM - 9:00PM" at bounding box center [134, 112] width 100 height 6
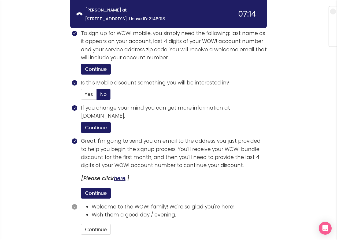
scroll to position [1007, 0]
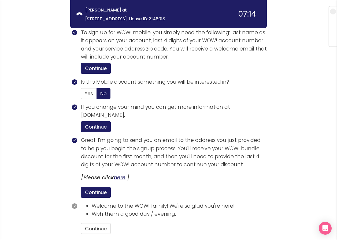
drag, startPoint x: 96, startPoint y: 209, endPoint x: 99, endPoint y: 206, distance: 4.4
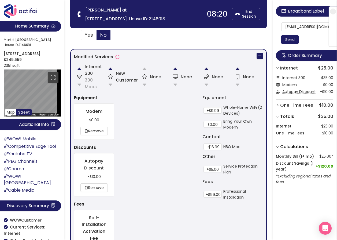
scroll to position [321, 0]
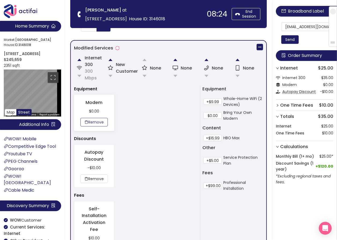
click at [95, 123] on button "Remove" at bounding box center [93, 122] width 27 height 9
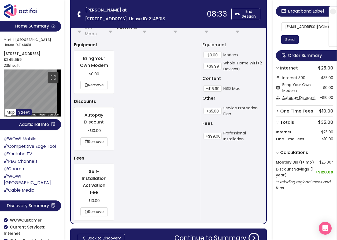
scroll to position [395, 0]
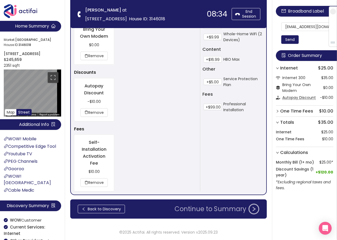
click at [191, 209] on button "Continue to Summary" at bounding box center [216, 209] width 91 height 11
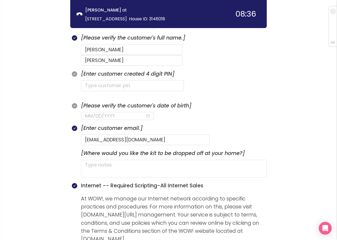
scroll to position [214, 0]
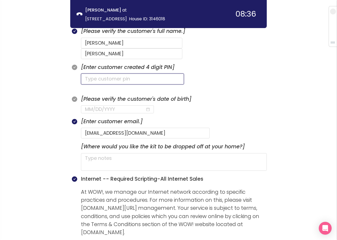
click at [103, 74] on input "text" at bounding box center [132, 79] width 103 height 11
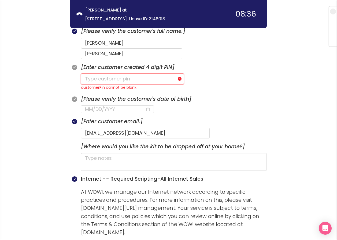
click at [96, 74] on input "text" at bounding box center [132, 79] width 103 height 11
type input "1301"
click at [86, 106] on input at bounding box center [115, 109] width 60 height 7
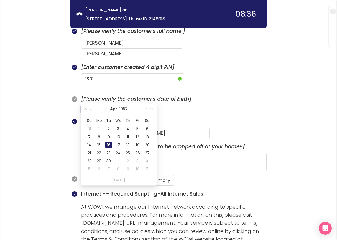
click at [107, 143] on div "16" at bounding box center [108, 145] width 6 height 6
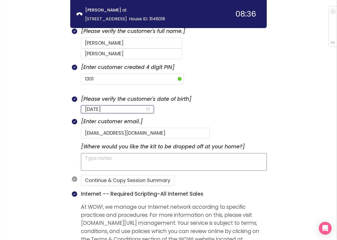
type input "[DATE]"
click at [97, 153] on textarea at bounding box center [174, 162] width 186 height 18
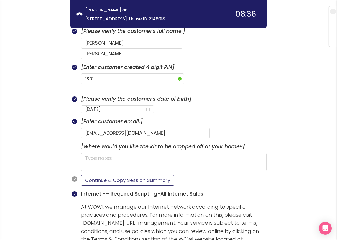
click at [97, 175] on button "Continue & Copy Session Summary" at bounding box center [127, 180] width 93 height 11
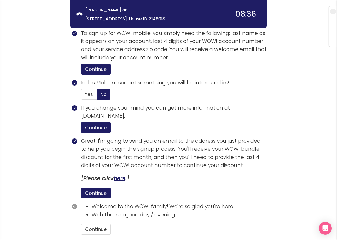
scroll to position [997, 0]
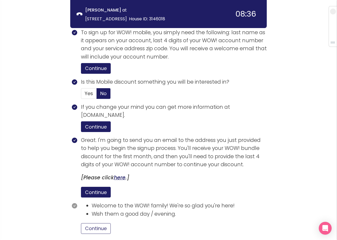
click at [101, 224] on button "Continue" at bounding box center [96, 229] width 30 height 11
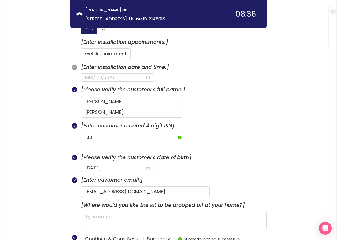
scroll to position [140, 0]
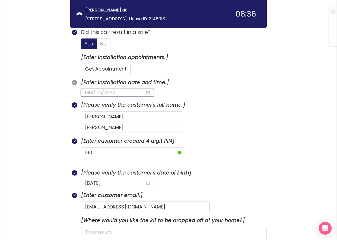
click at [101, 94] on input at bounding box center [115, 92] width 60 height 7
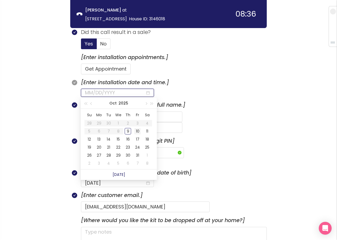
type input "[DATE]"
click at [140, 133] on div "10" at bounding box center [137, 131] width 6 height 6
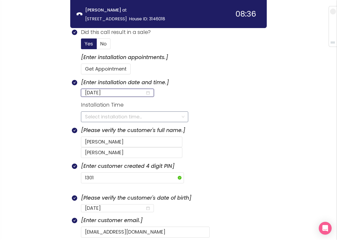
click at [99, 117] on input "search" at bounding box center [132, 117] width 95 height 10
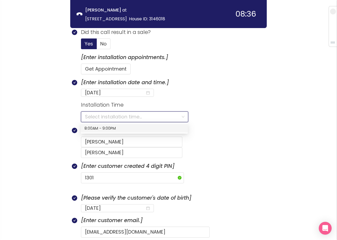
click at [108, 129] on div "8:00AM - 9:00PM" at bounding box center [134, 129] width 100 height 6
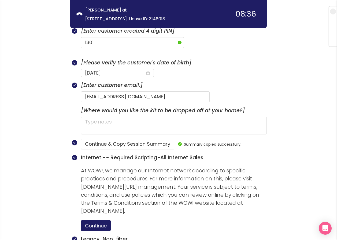
scroll to position [301, 0]
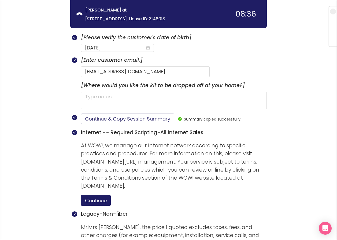
click at [106, 114] on button "Continue & Copy Session Summary" at bounding box center [127, 119] width 93 height 11
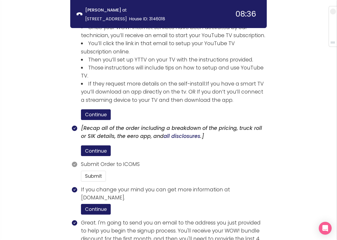
scroll to position [924, 0]
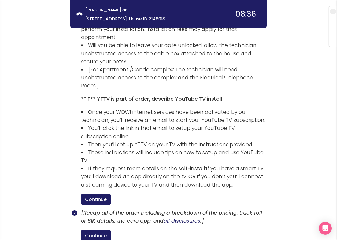
scroll to position [790, 0]
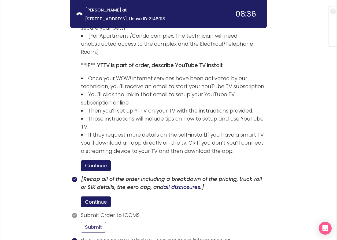
click at [96, 222] on button "Submit" at bounding box center [93, 227] width 25 height 11
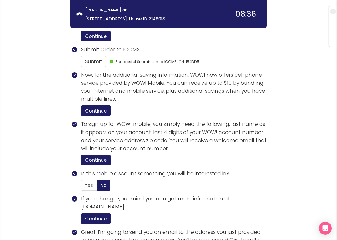
scroll to position [1048, 0]
